Goal: Check status

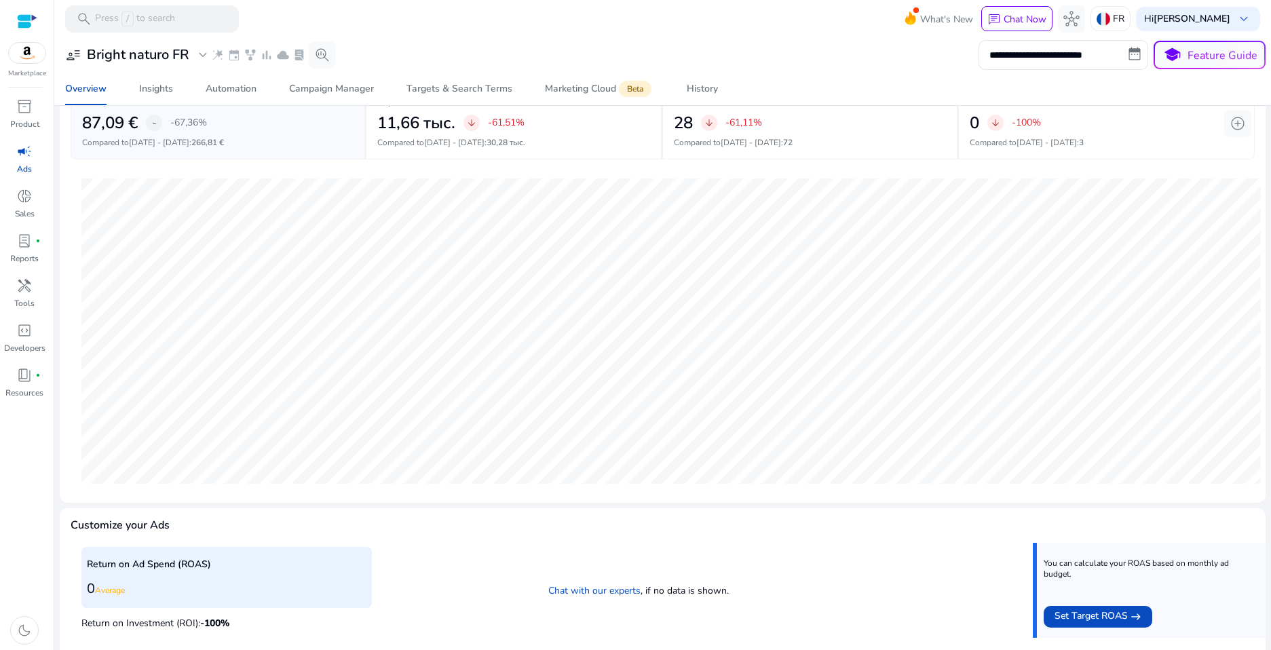
scroll to position [94, 0]
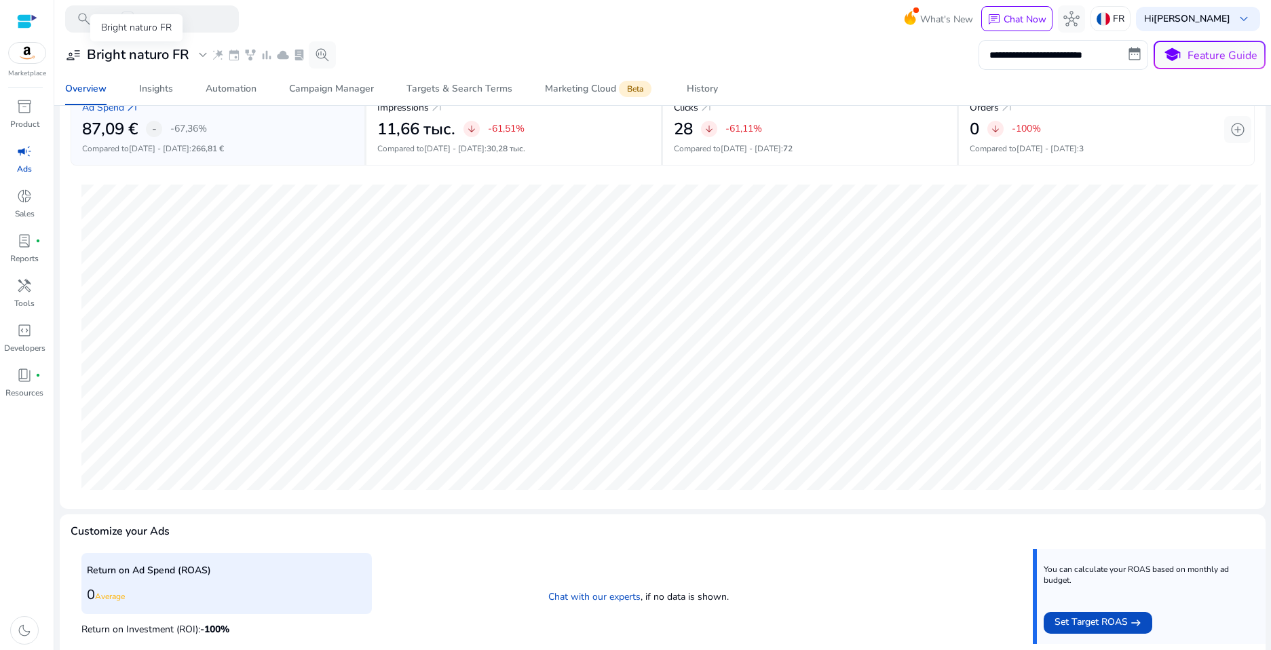
click at [199, 62] on span "expand_more" at bounding box center [203, 55] width 16 height 16
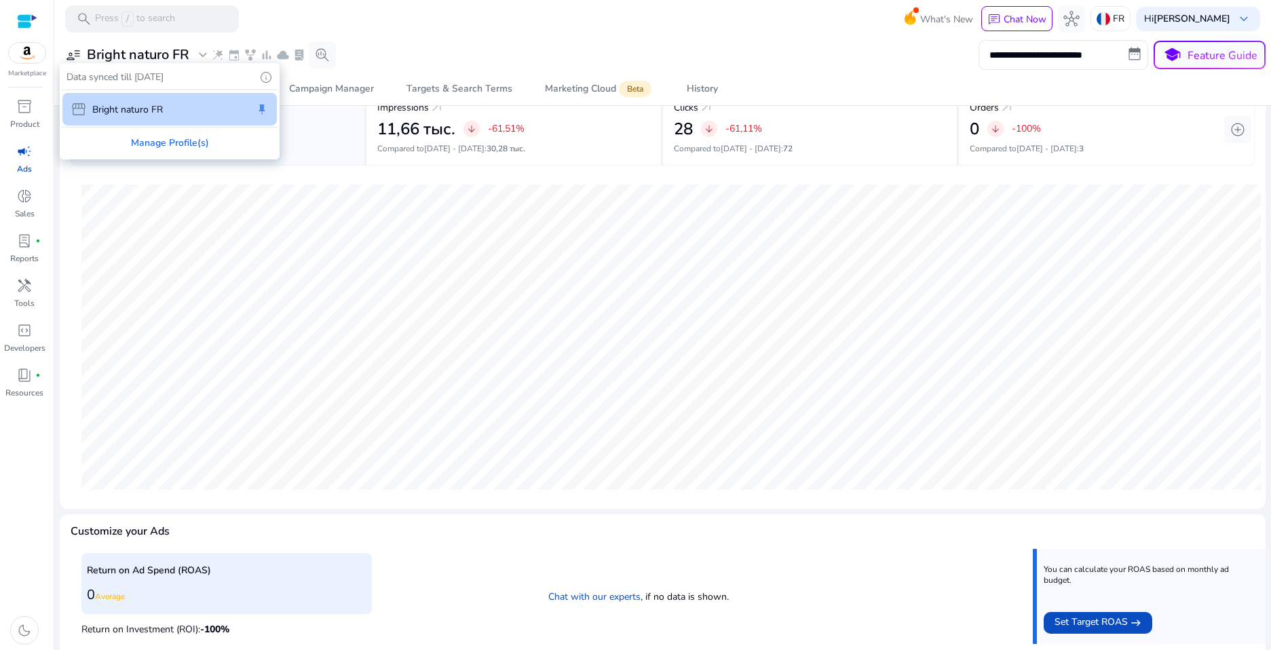
click at [183, 107] on div "storefront Bright naturo FR keep" at bounding box center [169, 109] width 214 height 33
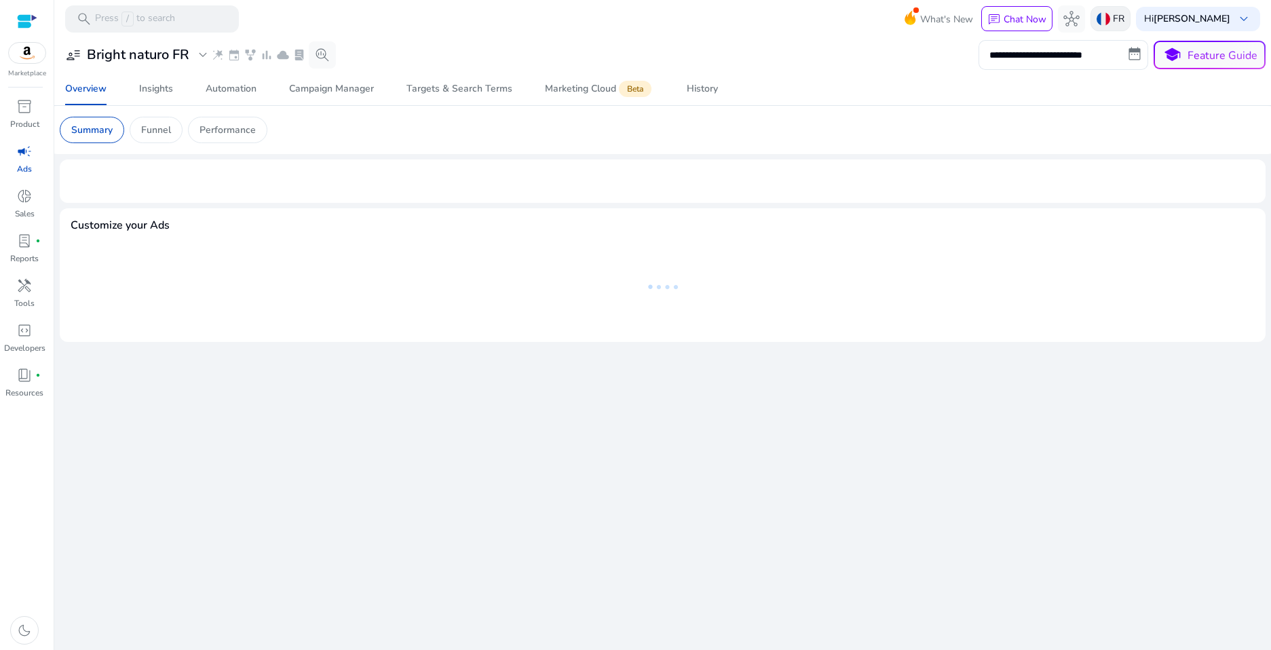
click at [1121, 24] on p "FR" at bounding box center [1119, 19] width 12 height 24
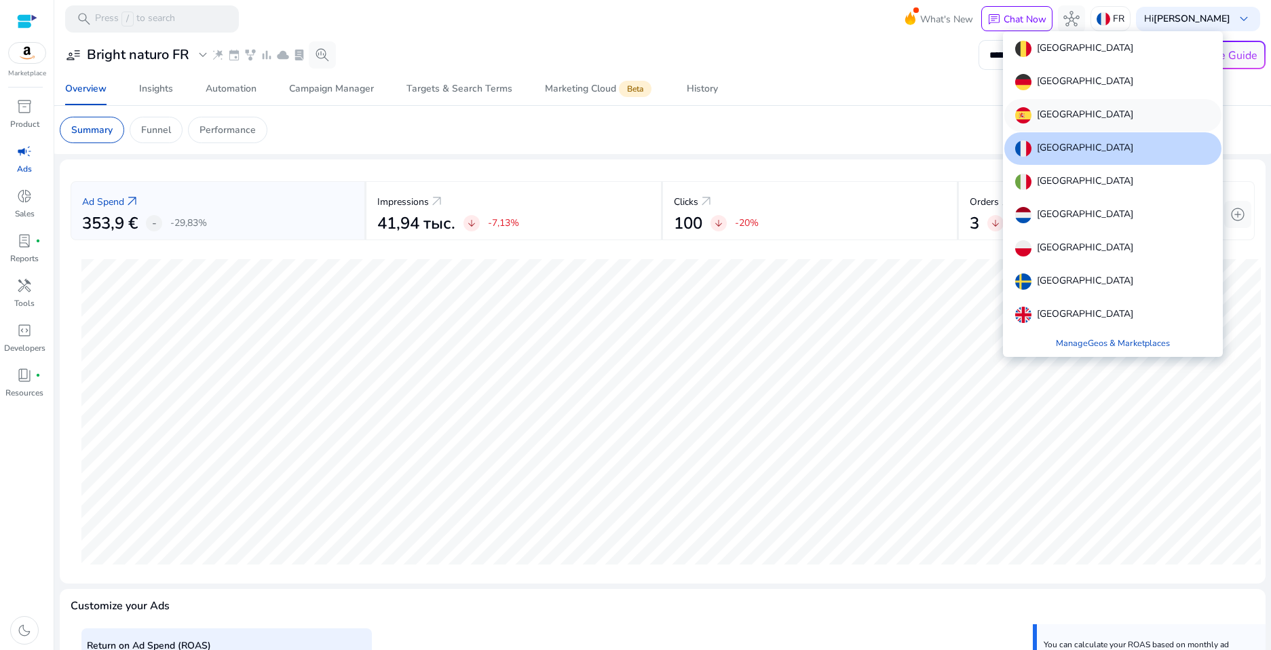
click at [1056, 121] on p "[GEOGRAPHIC_DATA]" at bounding box center [1085, 115] width 96 height 16
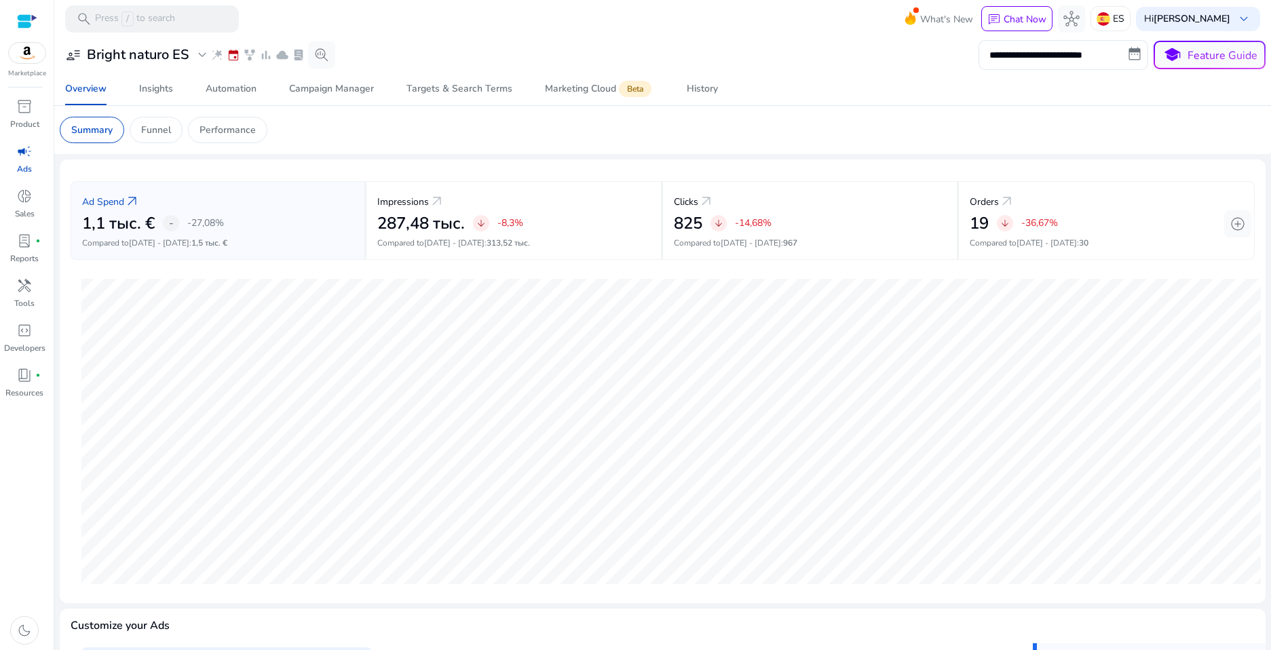
scroll to position [0, 0]
click at [279, 229] on div "1,1 тыс. € - -27,08%" at bounding box center [217, 224] width 271 height 20
click at [1100, 220] on div "19 arrow_downward -36,67%" at bounding box center [1105, 224] width 273 height 20
click at [757, 245] on span "[DATE] - [DATE]" at bounding box center [750, 242] width 60 height 11
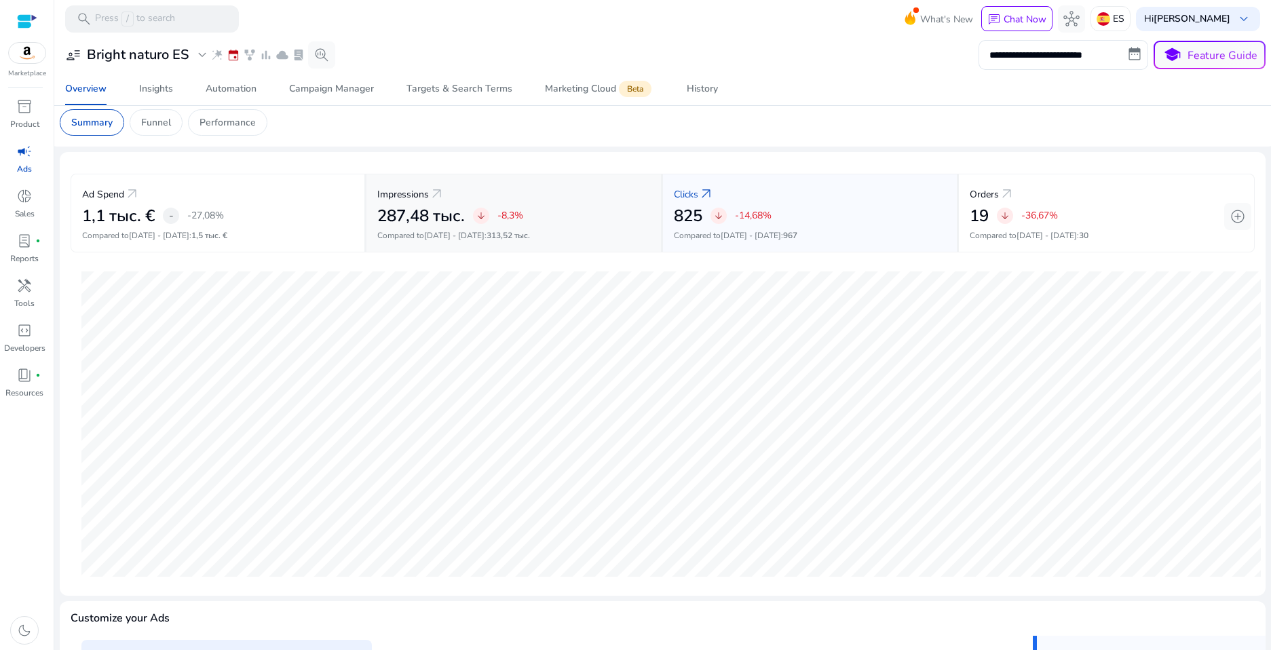
click at [497, 222] on p "-8,3%" at bounding box center [510, 215] width 26 height 14
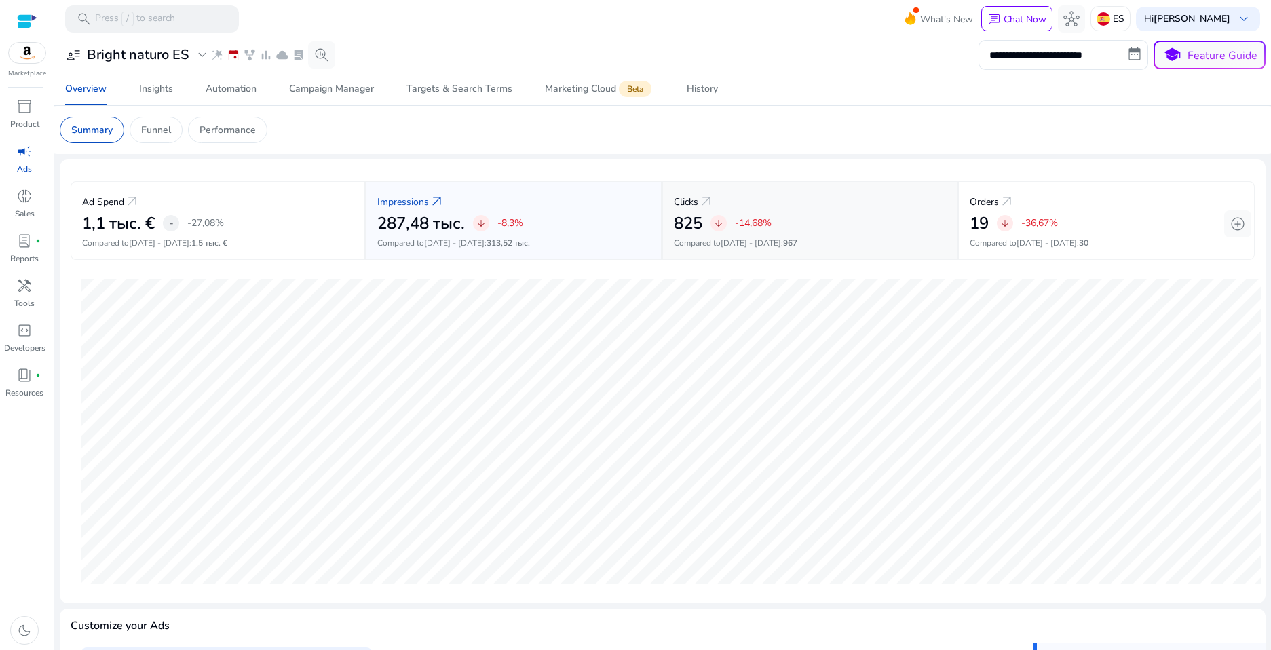
click at [843, 208] on div "Clicks arrow_outward" at bounding box center [810, 201] width 272 height 25
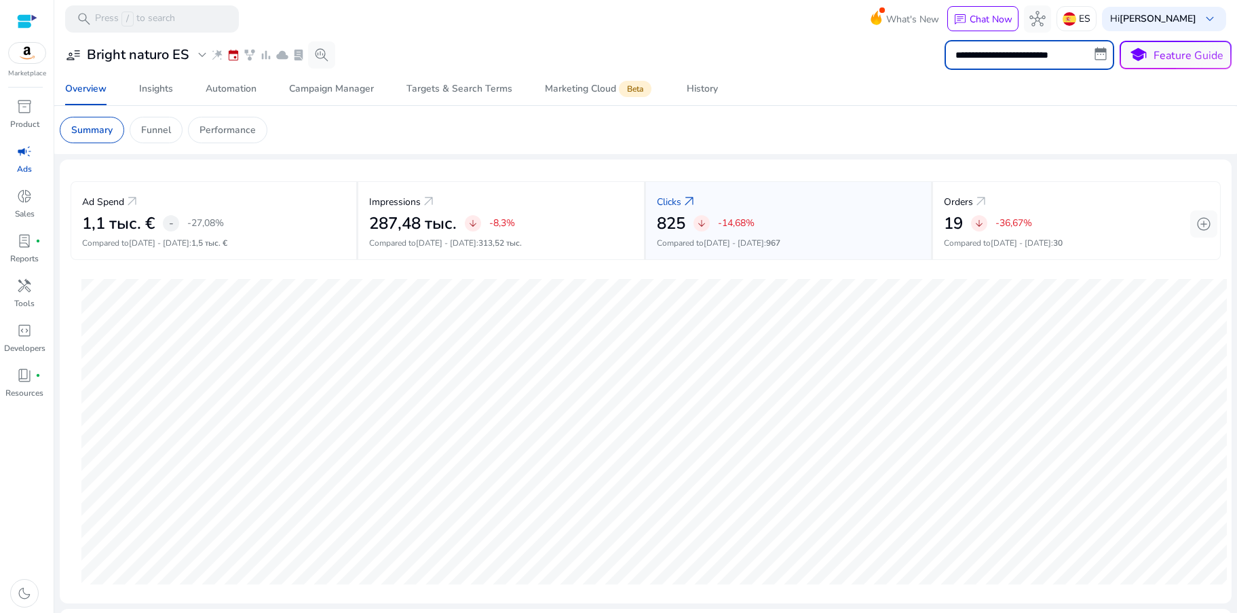
click at [1090, 54] on input "**********" at bounding box center [1029, 55] width 170 height 30
select select "*"
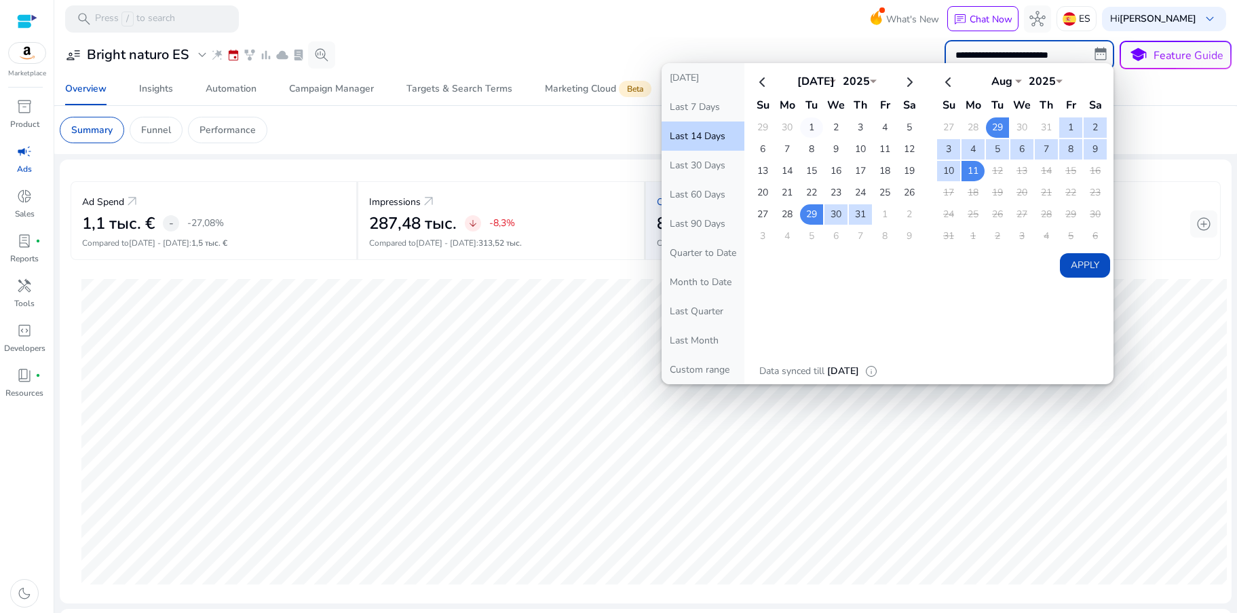
click at [807, 128] on td "1" at bounding box center [811, 127] width 23 height 20
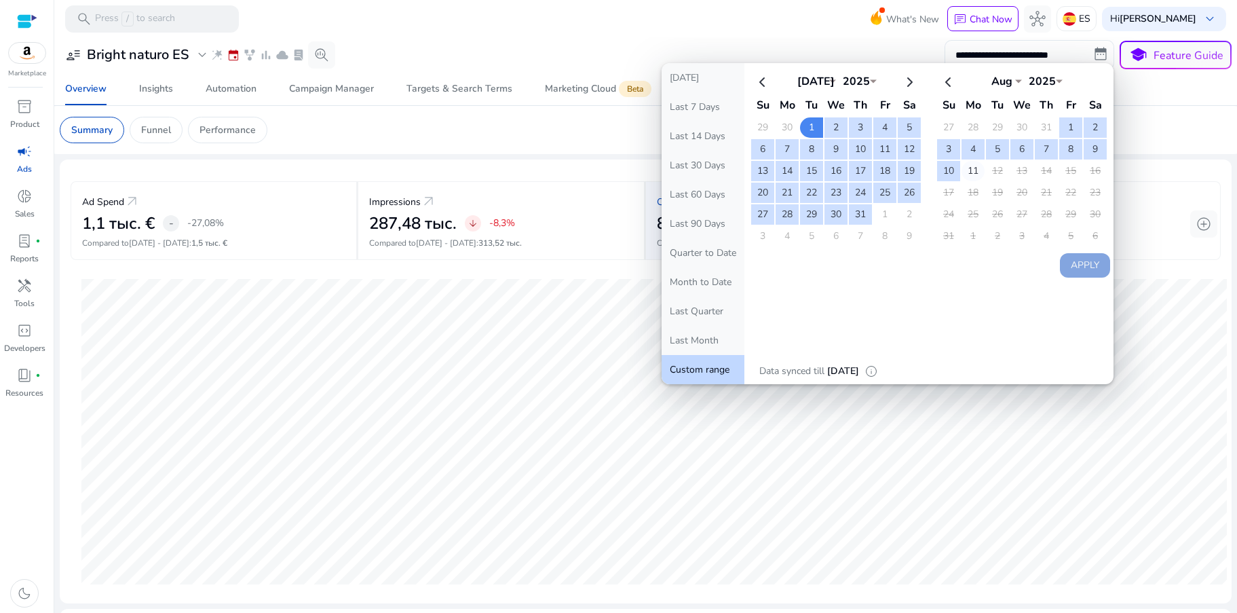
click at [967, 168] on td "11" at bounding box center [972, 171] width 23 height 20
click at [1085, 263] on button "Apply" at bounding box center [1085, 265] width 50 height 24
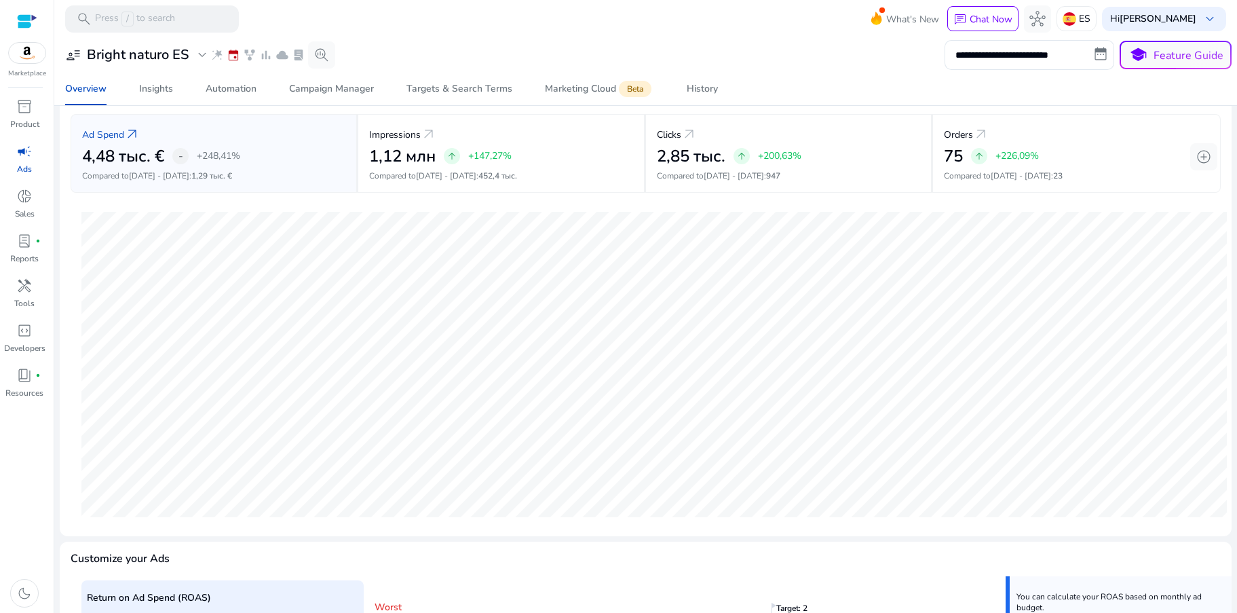
scroll to position [66, 0]
click at [971, 161] on div "arrow_upward" at bounding box center [979, 157] width 16 height 16
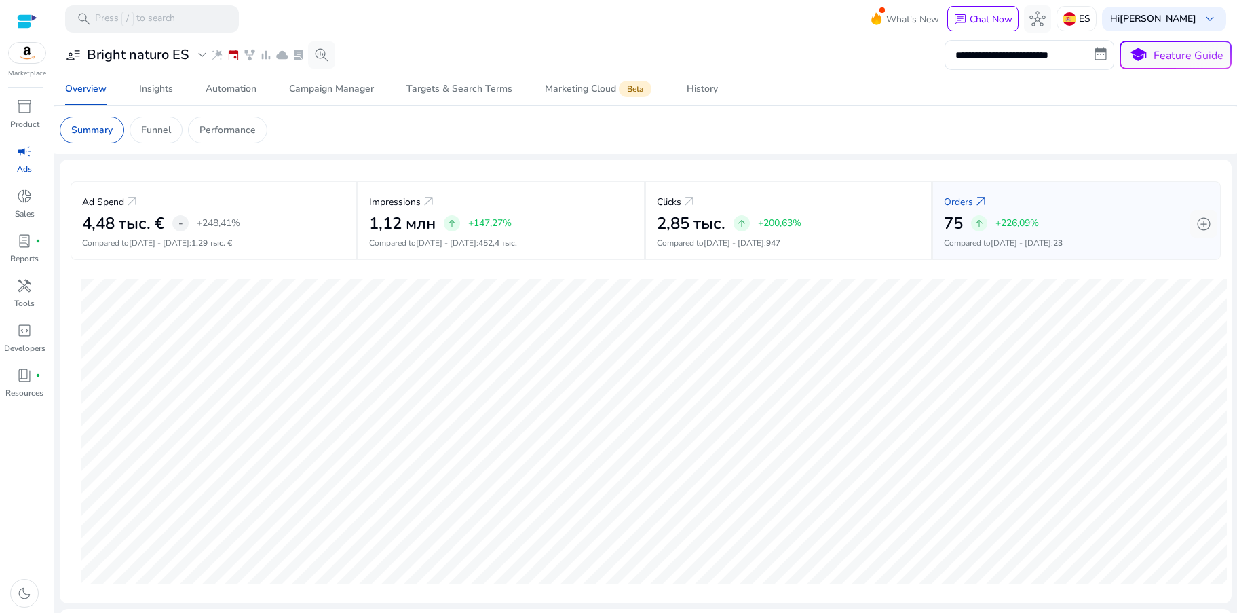
scroll to position [0, 0]
